Goal: Register for event/course

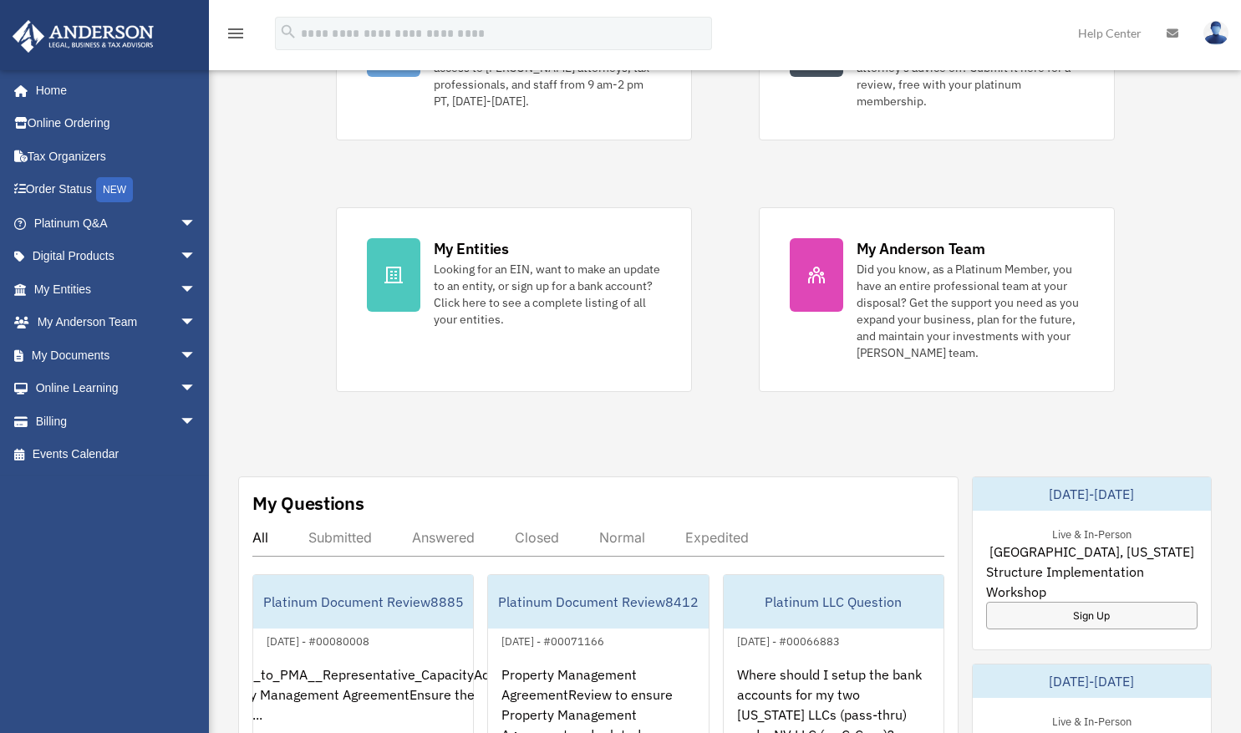
scroll to position [230, 0]
click at [747, 473] on div "Exciting News: Introducing Order Status Tracking! Based on your feedback, we're…" at bounding box center [724, 650] width 1057 height 1620
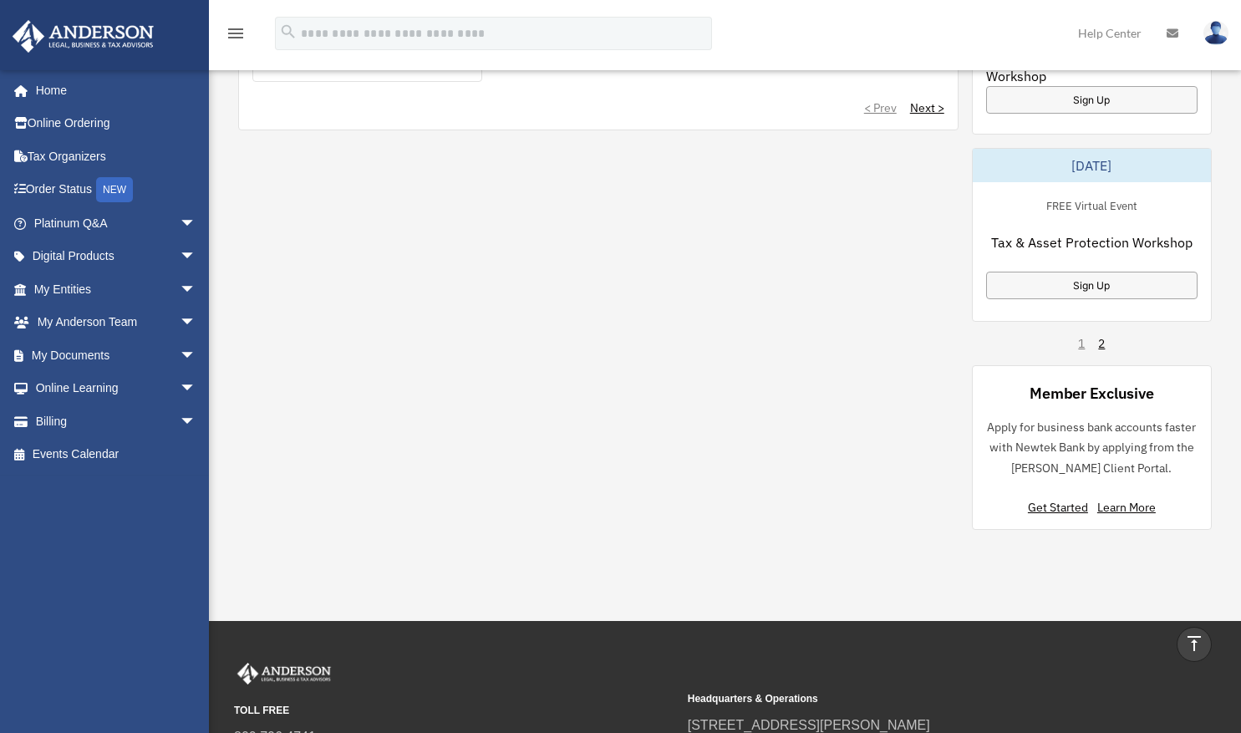
scroll to position [1122, 0]
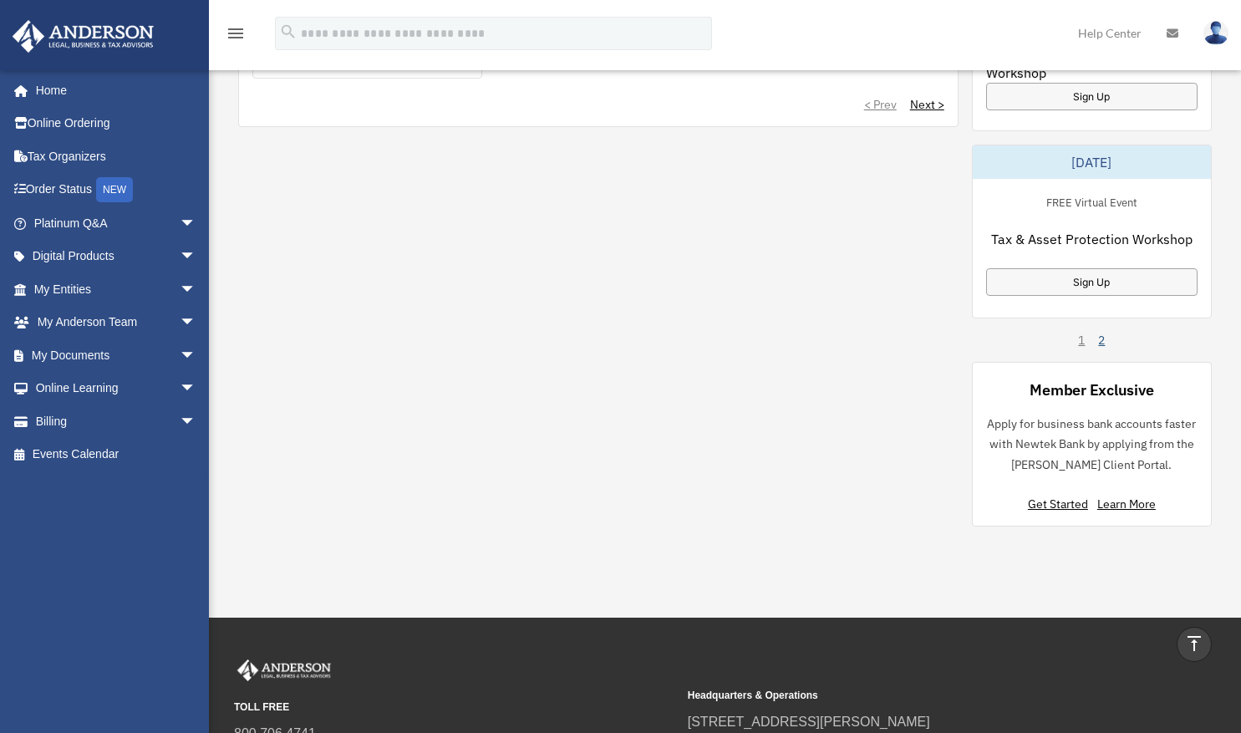
click at [1099, 338] on link "2" at bounding box center [1101, 340] width 7 height 17
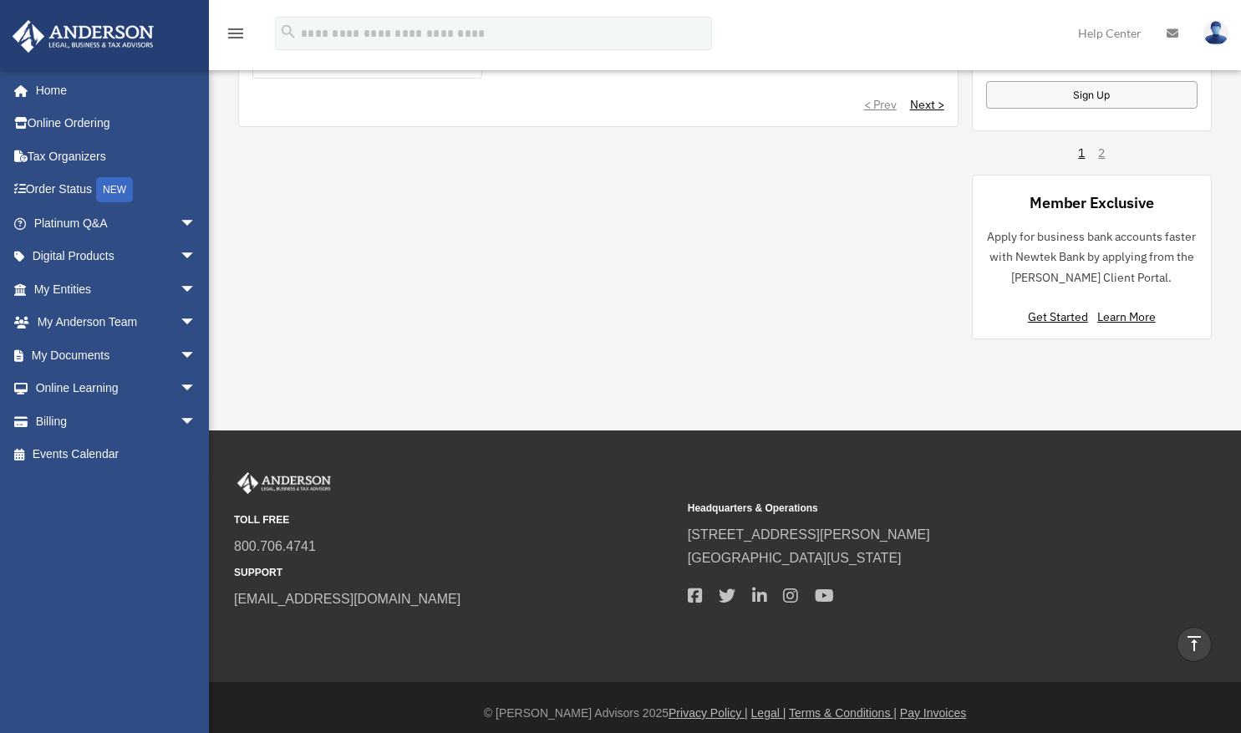
click at [1101, 150] on div "1 2" at bounding box center [1091, 153] width 27 height 17
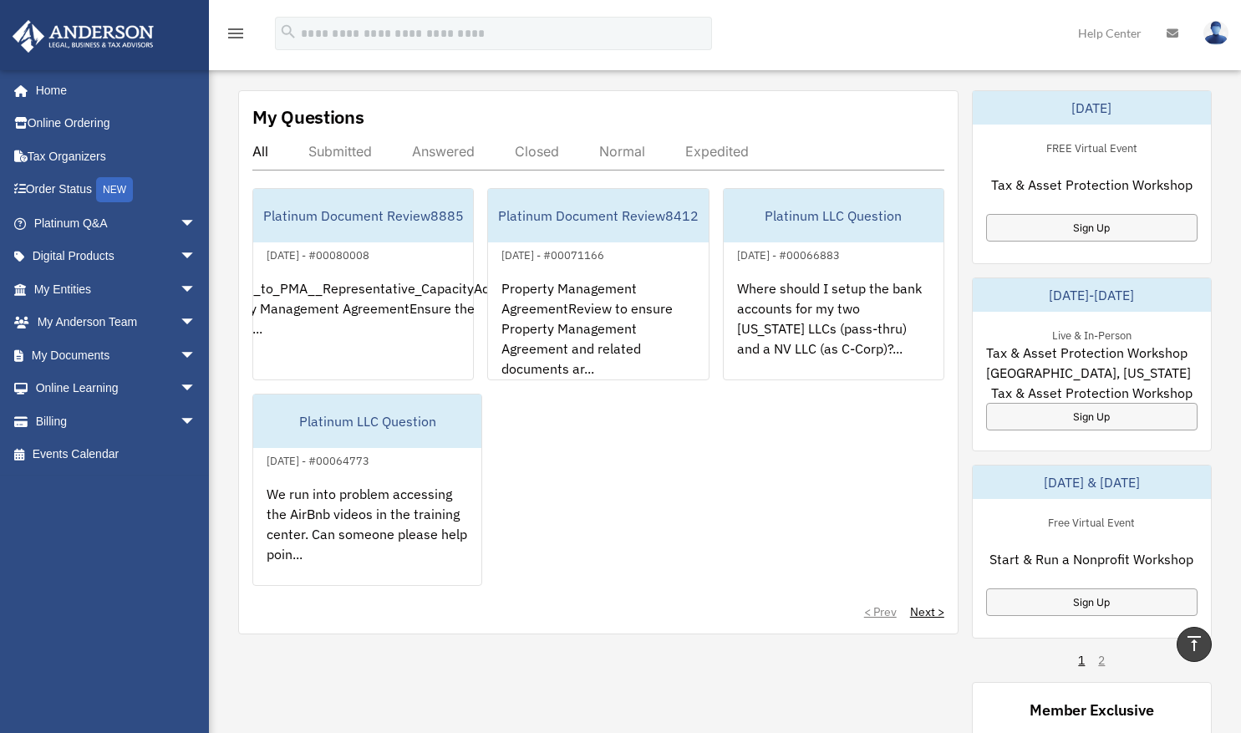
scroll to position [616, 0]
click at [1134, 498] on div "Free Virtual Event Start & Run a Nonprofit Workshop Sign Up" at bounding box center [1091, 563] width 238 height 130
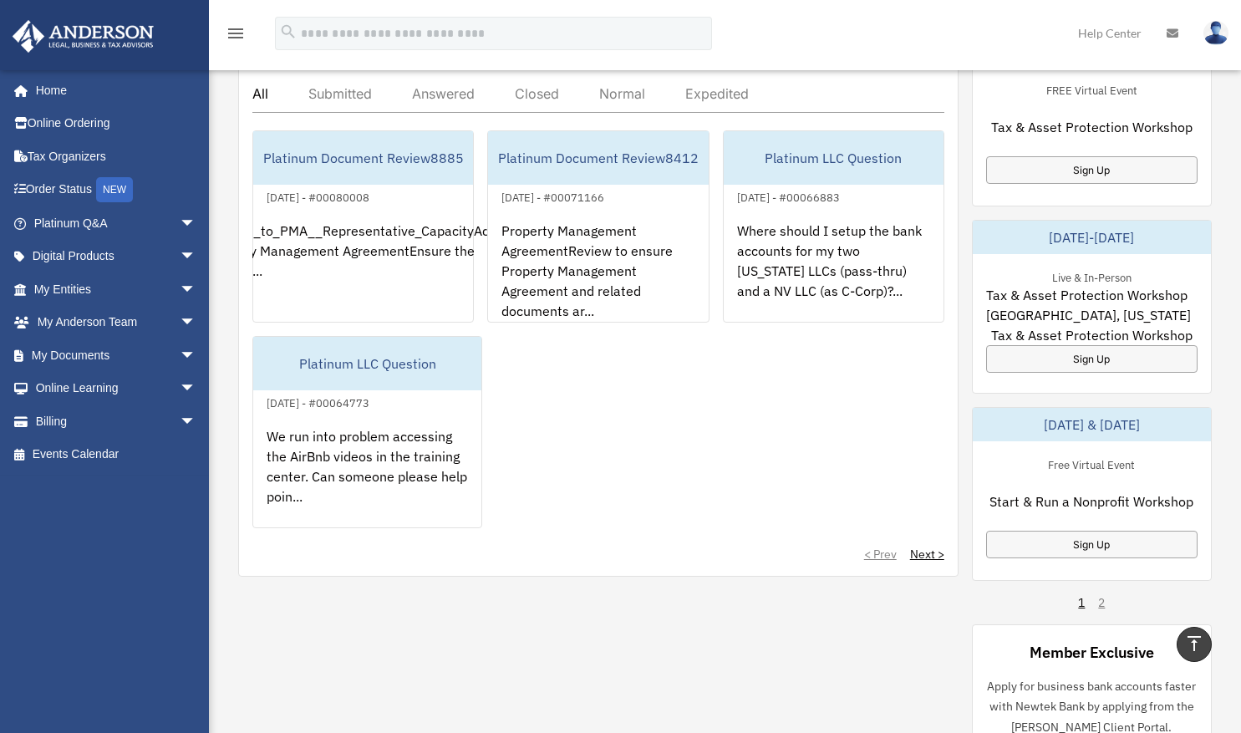
scroll to position [685, 0]
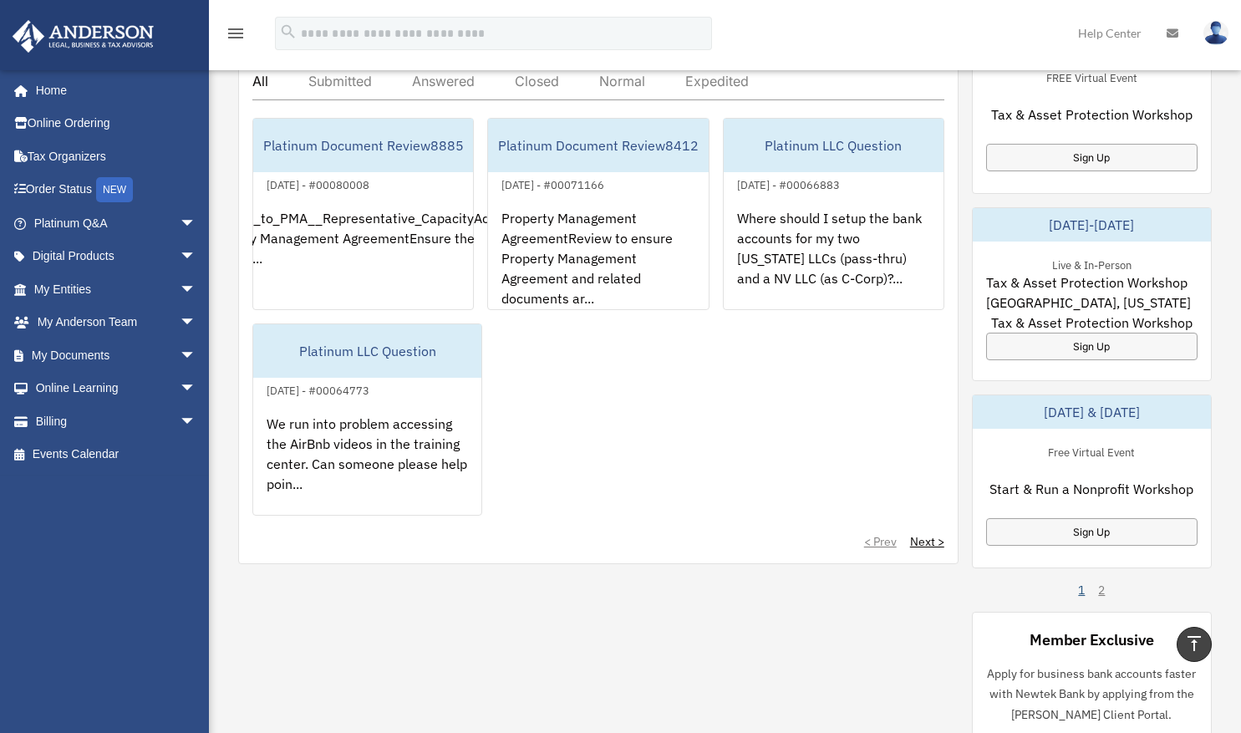
click at [1081, 597] on link "1" at bounding box center [1081, 589] width 7 height 17
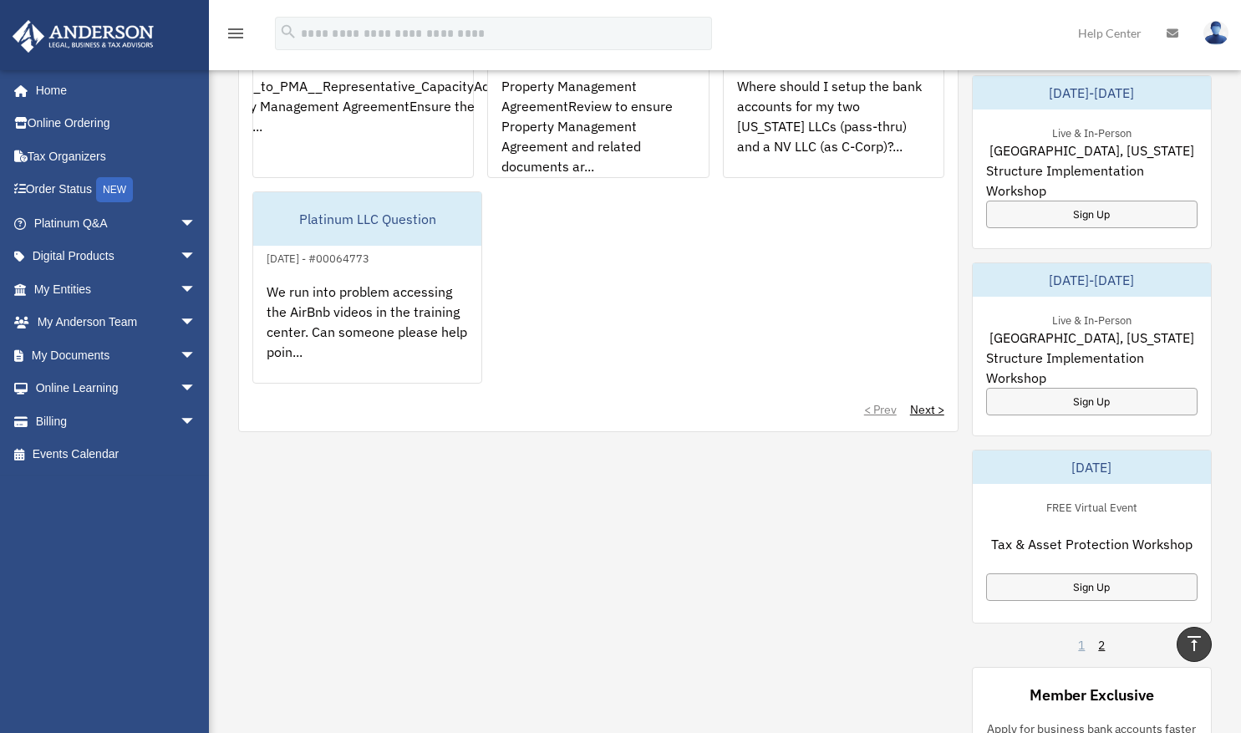
scroll to position [818, 0]
click at [1096, 583] on div "Sign Up" at bounding box center [1091, 586] width 211 height 28
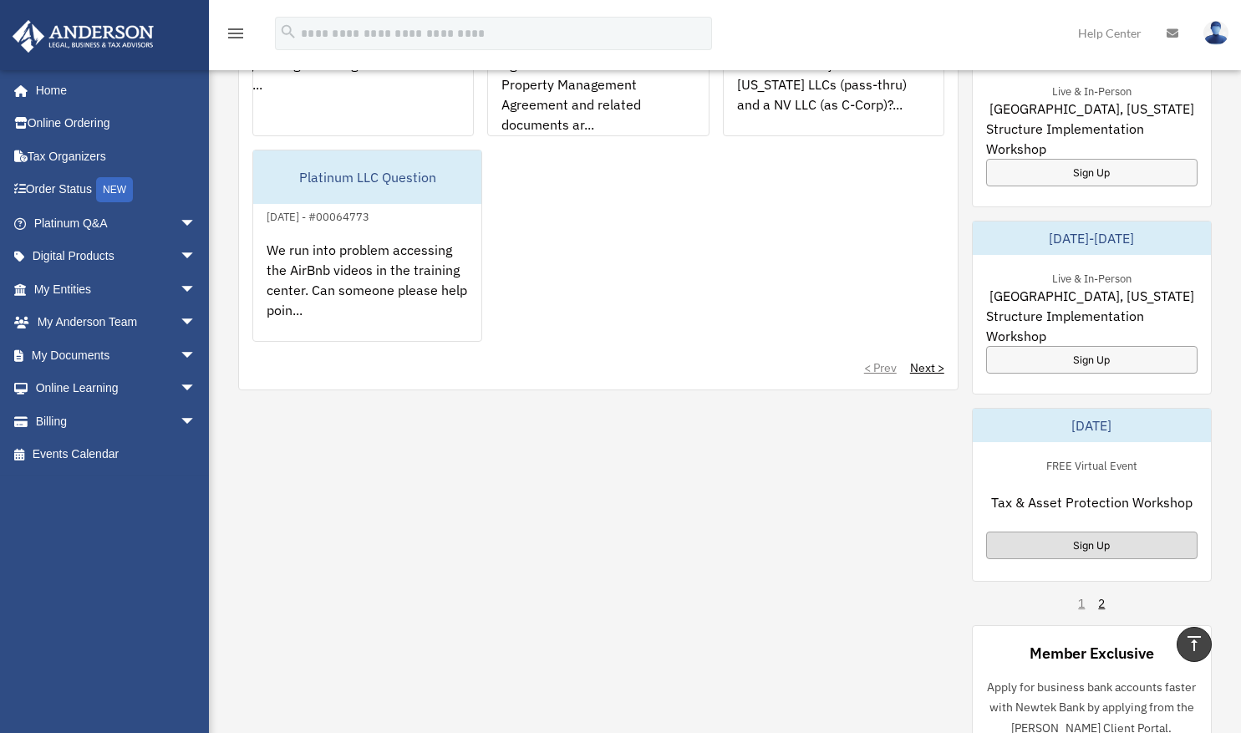
scroll to position [860, 0]
click at [1079, 598] on div "1 2" at bounding box center [1091, 601] width 27 height 17
click at [1084, 606] on div "1 2" at bounding box center [1091, 601] width 27 height 17
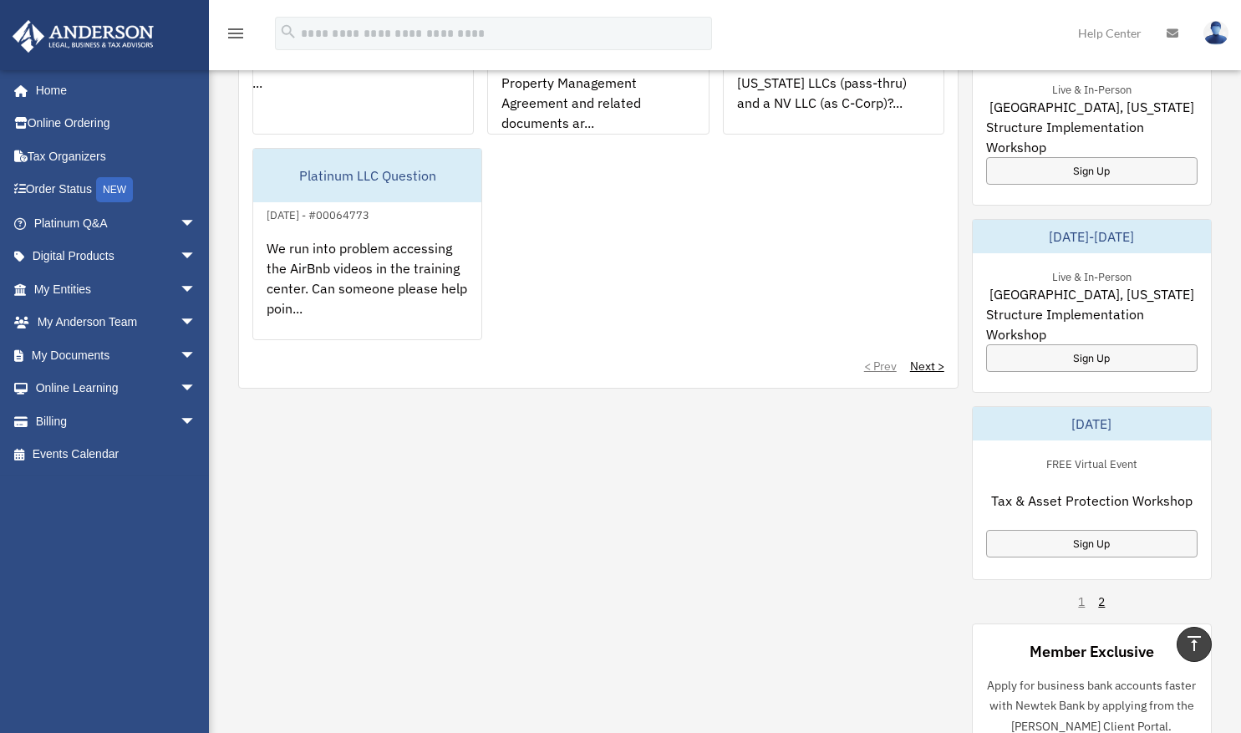
click at [1168, 236] on div "[DATE]-[DATE]" at bounding box center [1091, 236] width 238 height 33
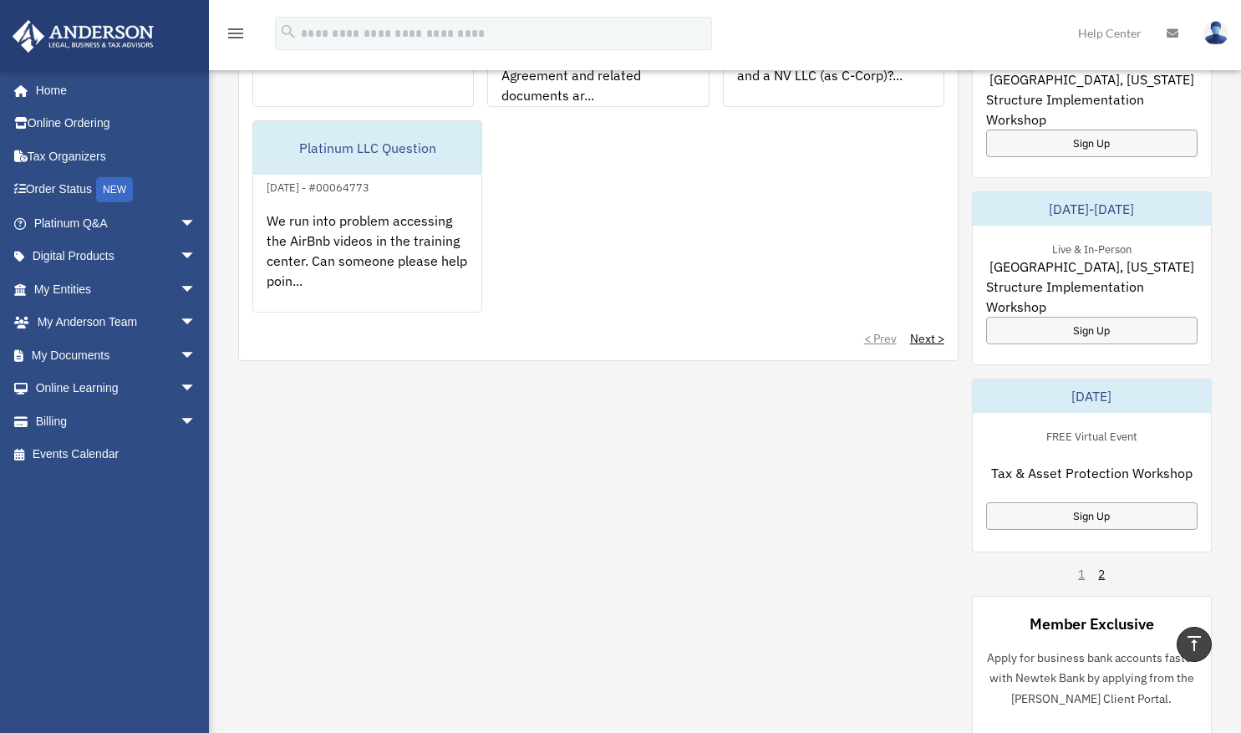
scroll to position [890, 0]
click at [1088, 576] on div "1 2" at bounding box center [1091, 572] width 27 height 17
click at [1173, 430] on div "FREE Virtual Event Tax & Asset Protection Workshop Sign Up" at bounding box center [1091, 476] width 238 height 130
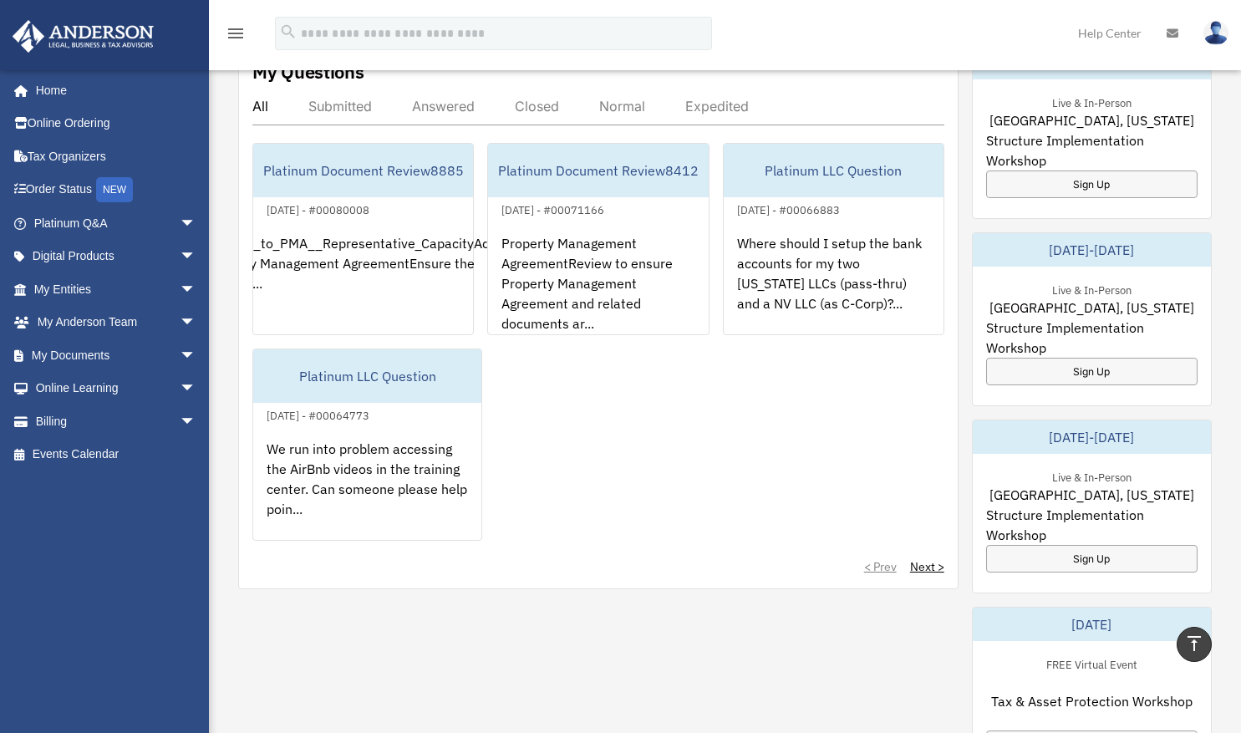
scroll to position [652, 0]
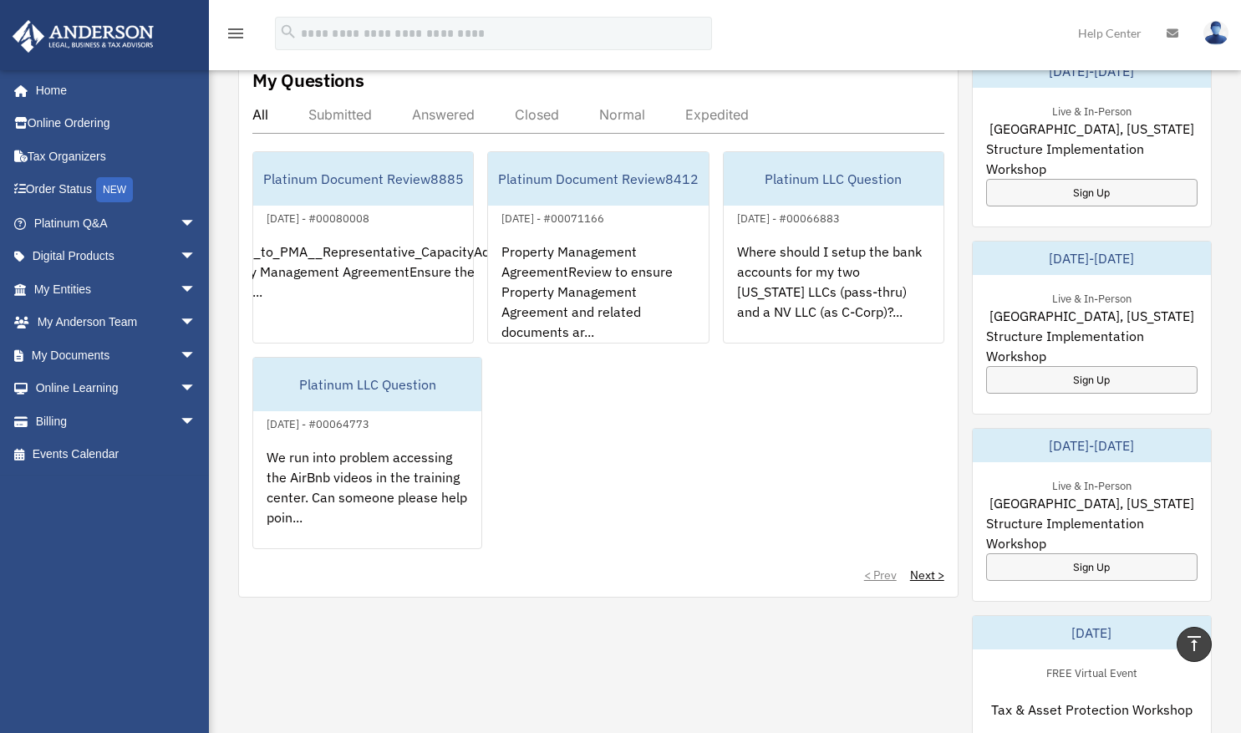
click at [1212, 23] on img at bounding box center [1215, 33] width 25 height 24
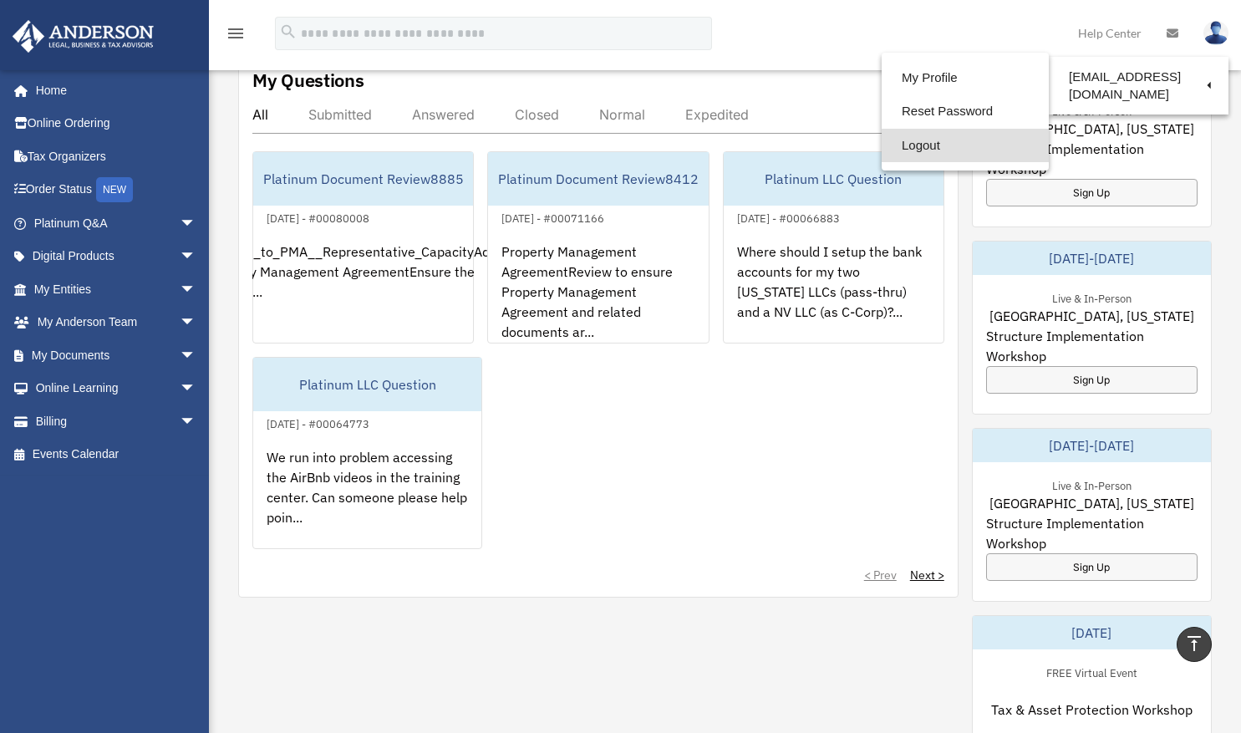
click at [920, 155] on link "Logout" at bounding box center [964, 146] width 167 height 34
